Goal: Book appointment/travel/reservation

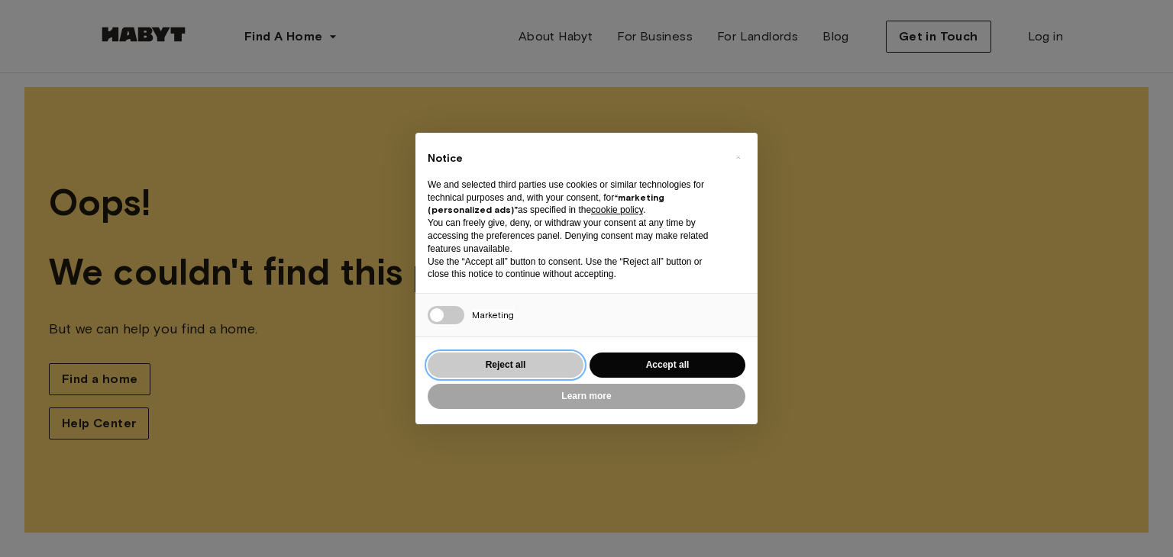
click at [531, 370] on button "Reject all" at bounding box center [506, 365] width 156 height 25
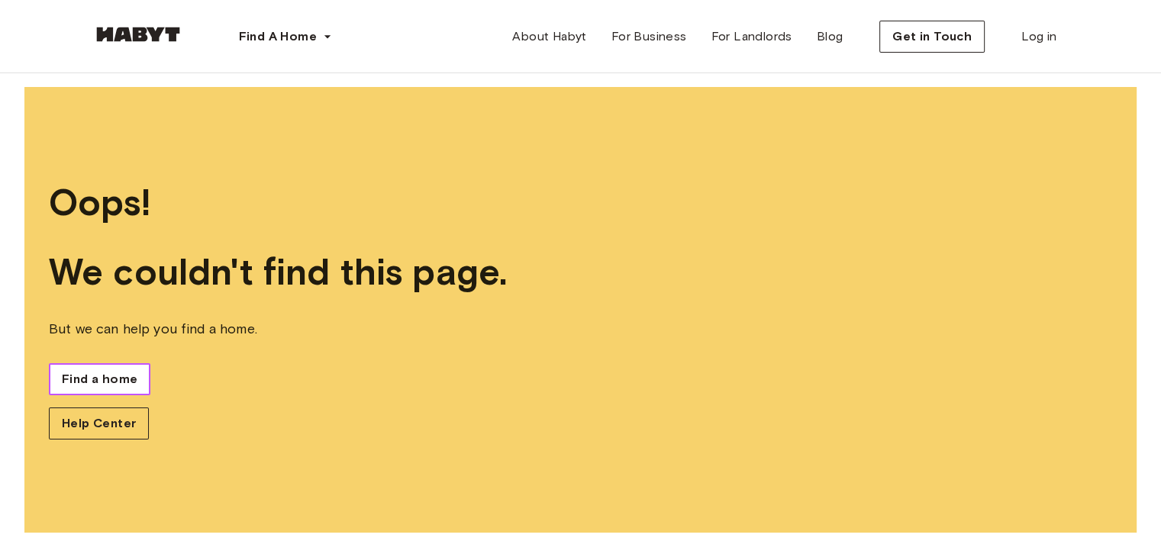
click at [54, 386] on link "Find a home" at bounding box center [100, 379] width 102 height 32
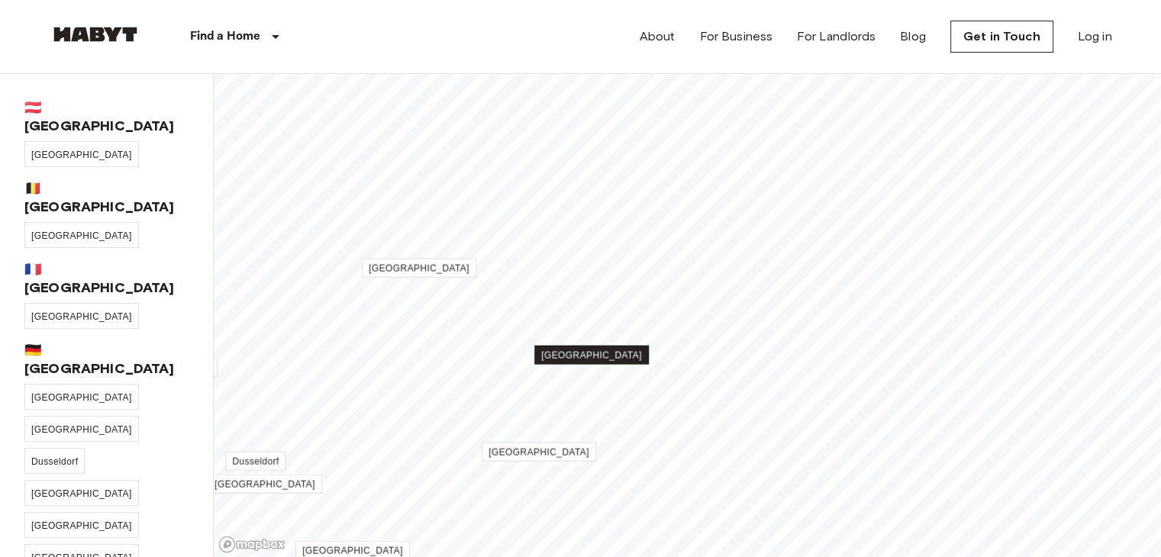
click at [595, 362] on link "[GEOGRAPHIC_DATA]" at bounding box center [591, 355] width 115 height 19
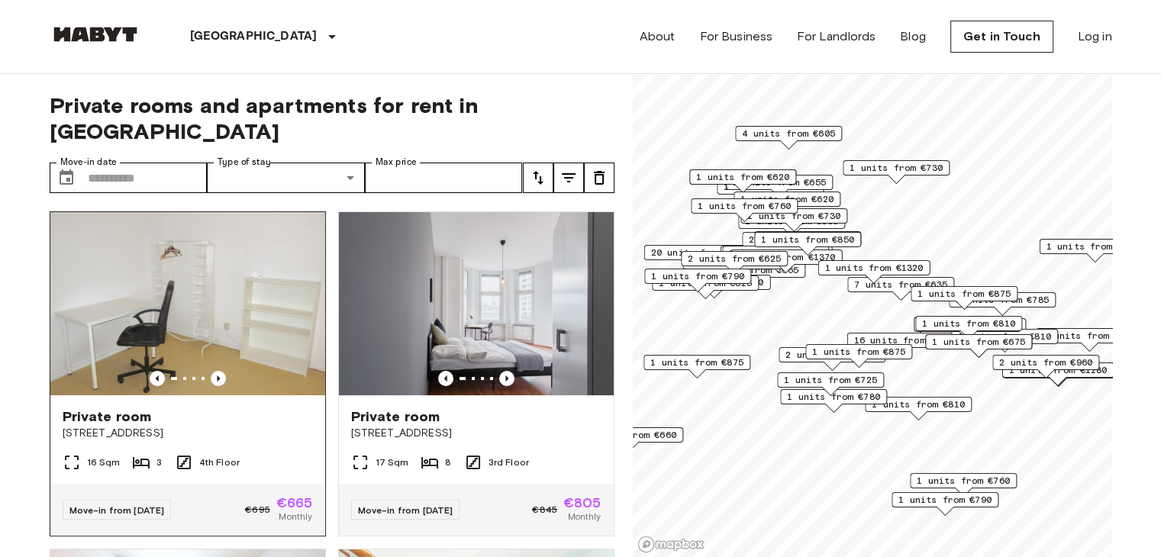
scroll to position [153, 0]
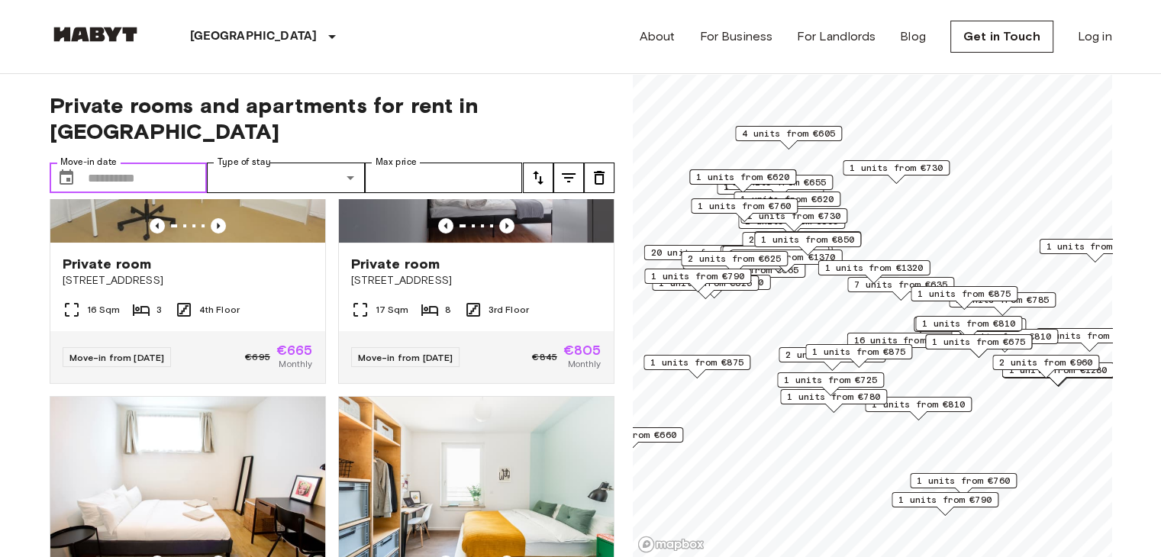
click at [169, 163] on input "Move-in date" at bounding box center [148, 178] width 120 height 31
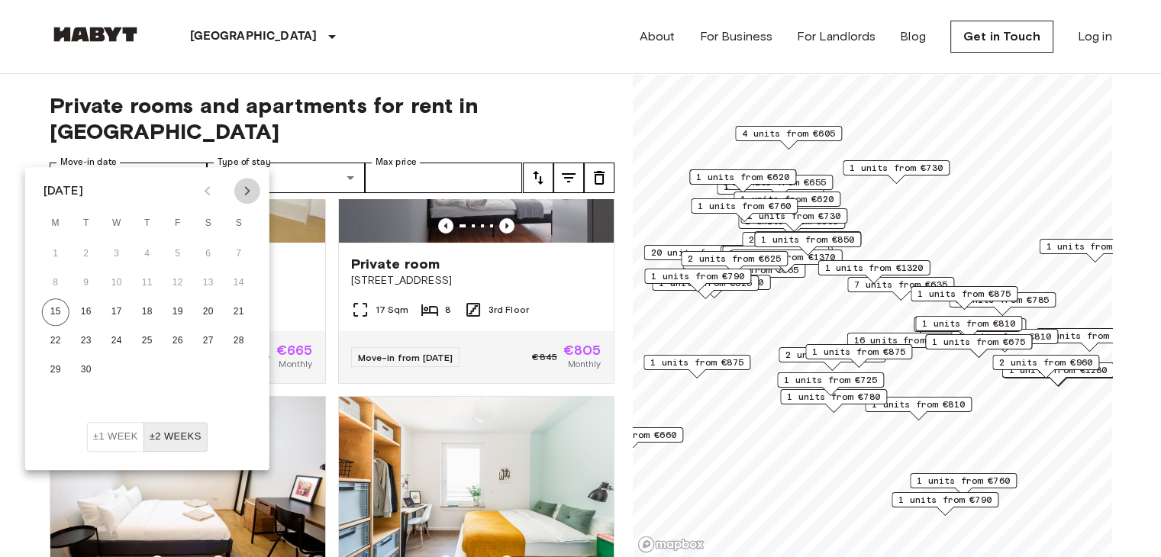
click at [247, 195] on icon "Next month" at bounding box center [247, 191] width 18 height 18
click at [110, 257] on button "1" at bounding box center [116, 253] width 27 height 27
type input "**********"
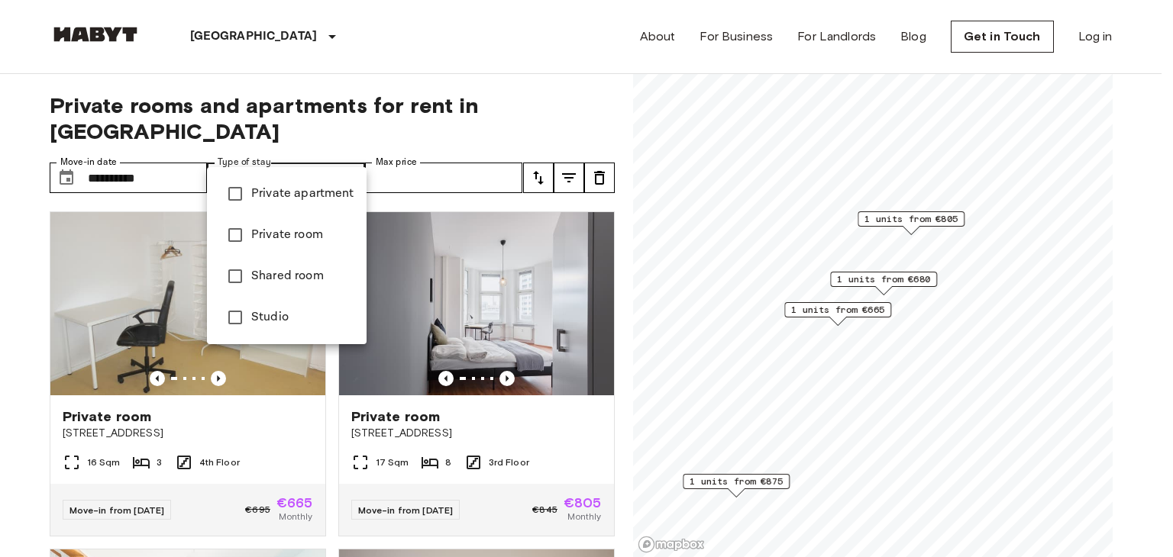
click at [305, 268] on span "Shared room" at bounding box center [302, 276] width 103 height 18
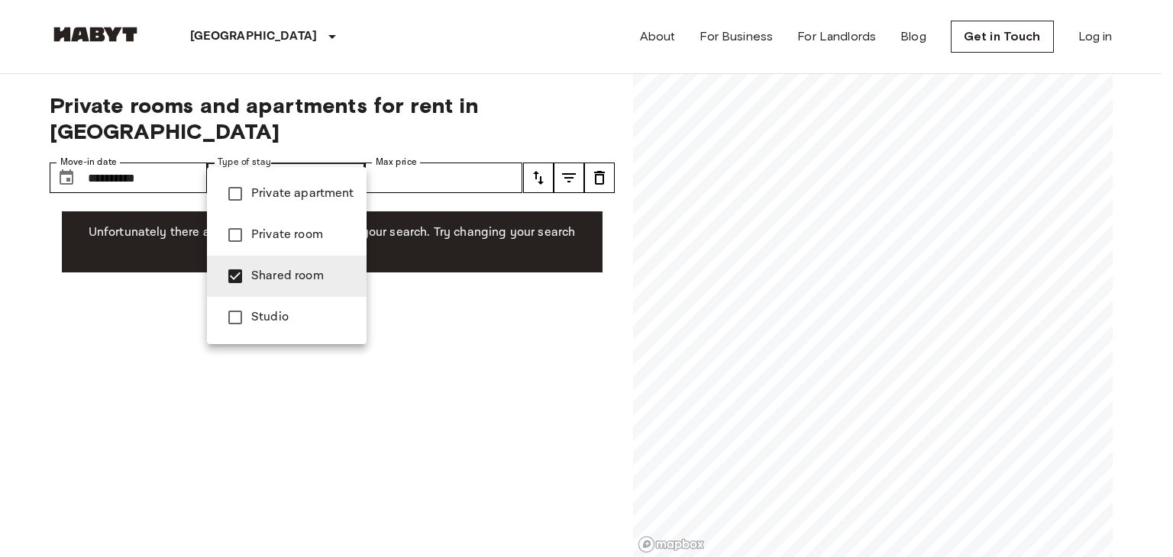
click at [292, 202] on span "Private apartment" at bounding box center [302, 194] width 103 height 18
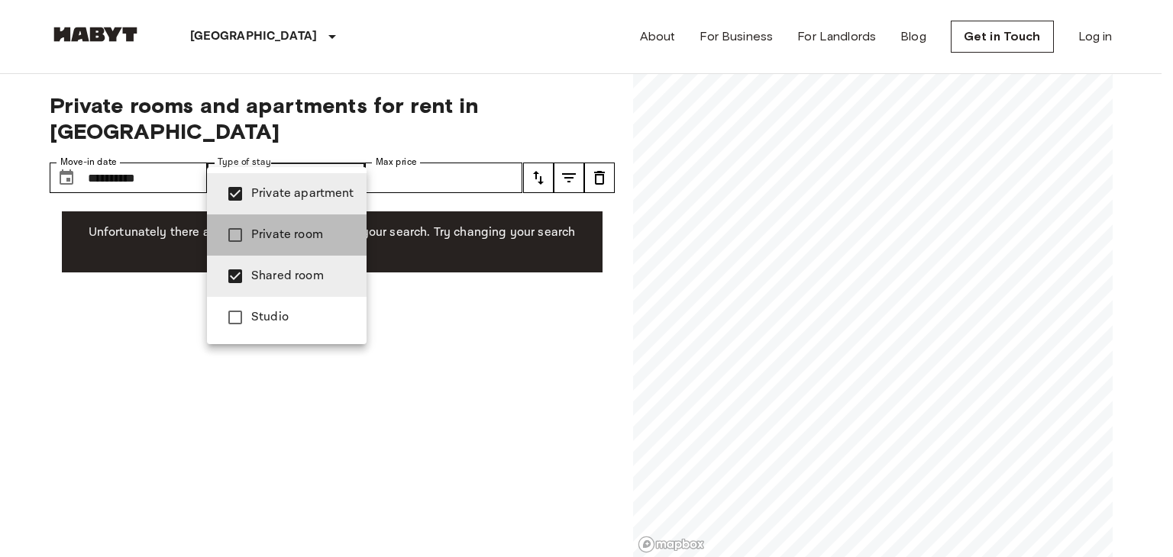
click at [296, 230] on span "Private room" at bounding box center [302, 235] width 103 height 18
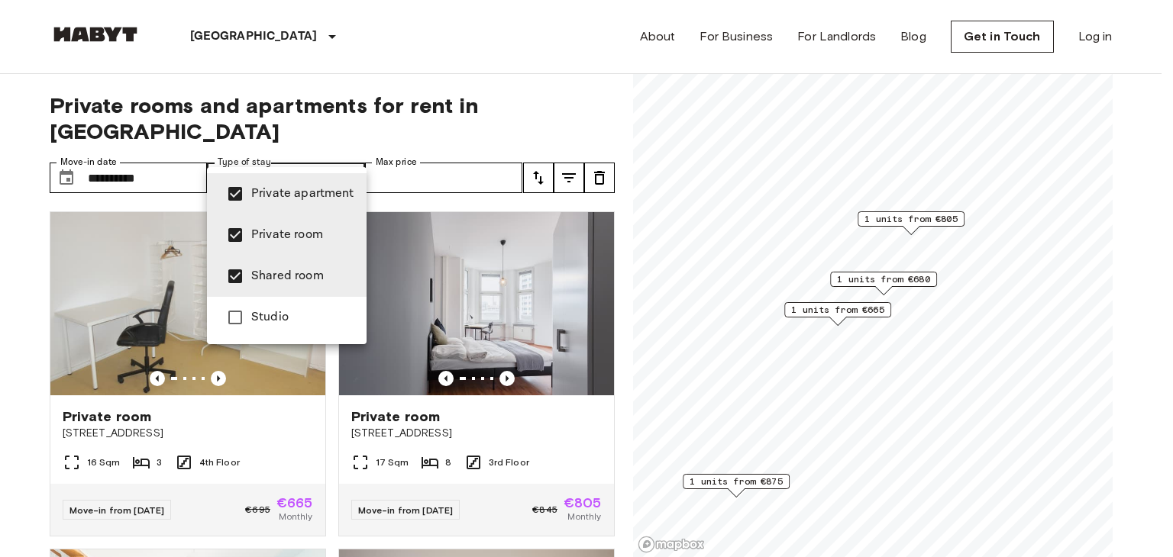
click at [296, 316] on span "Studio" at bounding box center [302, 317] width 103 height 18
type input "**********"
click at [502, 352] on div at bounding box center [586, 278] width 1173 height 557
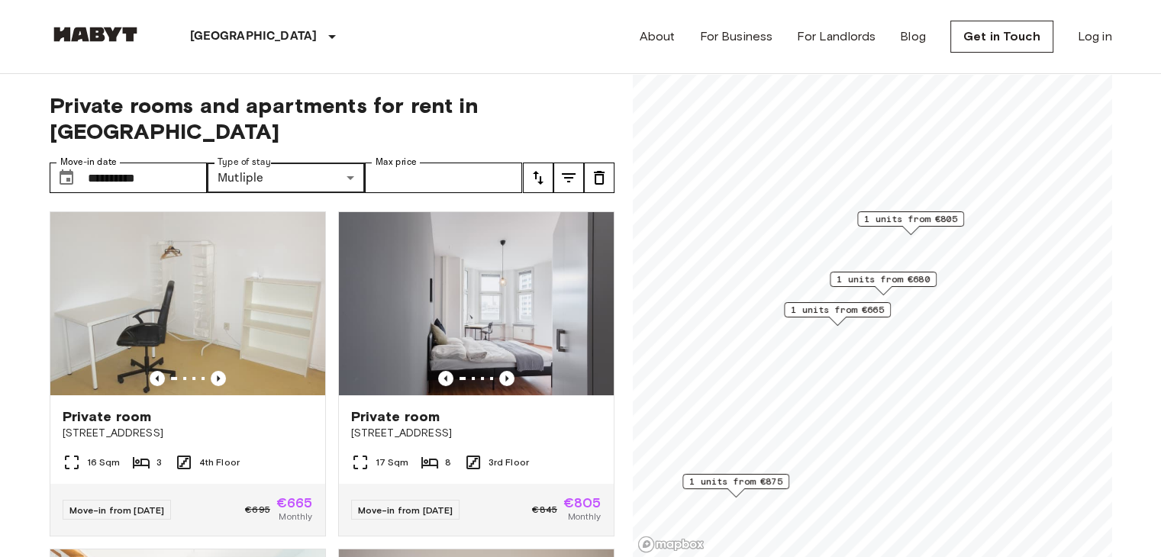
click at [893, 276] on span "1 units from €680" at bounding box center [883, 280] width 93 height 14
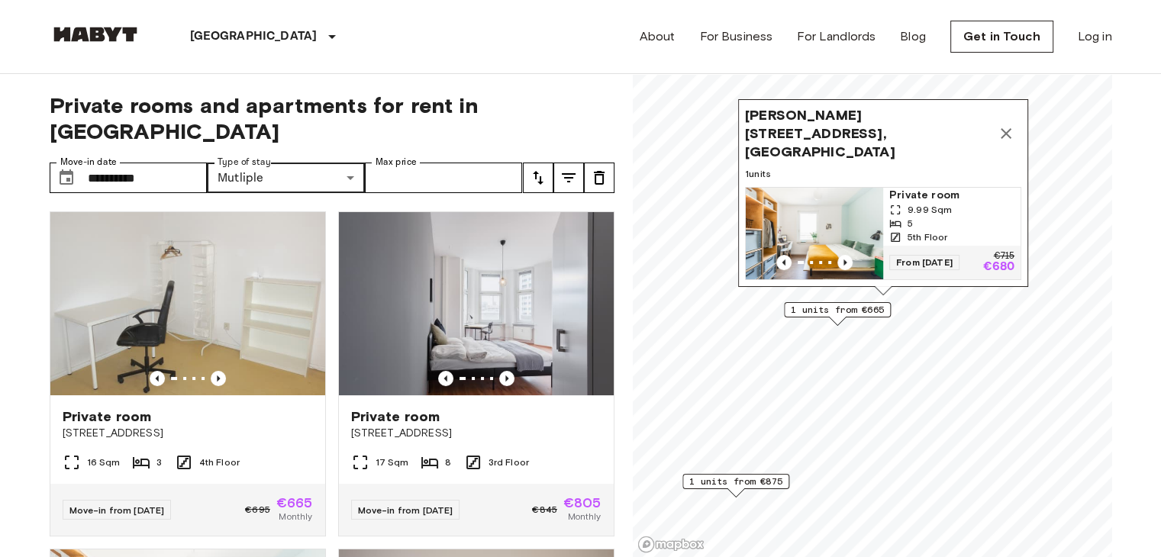
click at [898, 204] on icon "Map marker" at bounding box center [895, 210] width 12 height 12
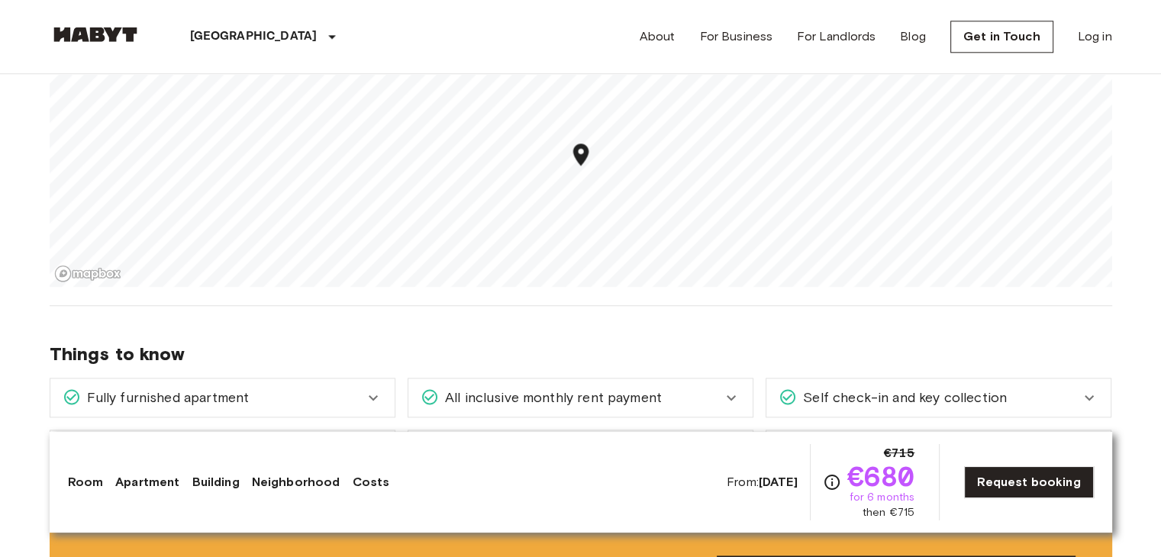
scroll to position [1832, 0]
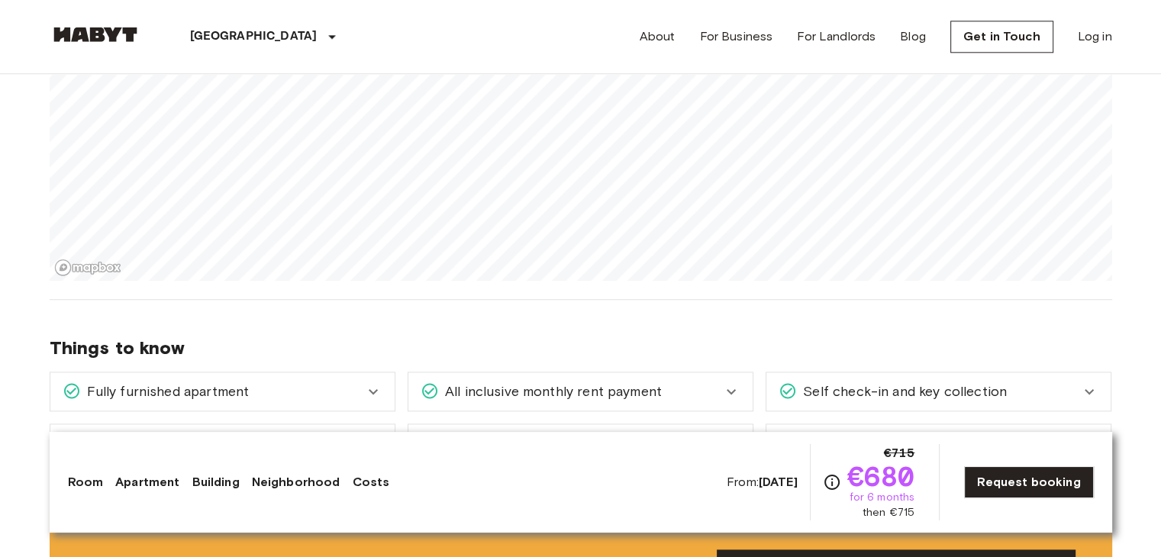
click at [655, 288] on section "About the neighborhood Open in Google Maps Located right around the corner from…" at bounding box center [581, 101] width 1063 height 398
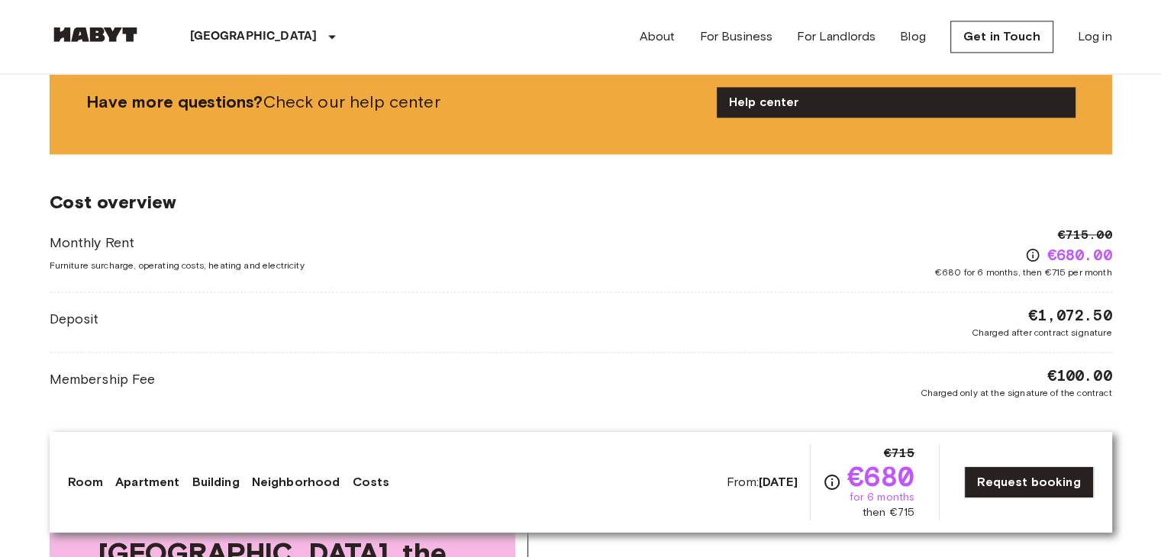
scroll to position [2290, 0]
